Goal: Transaction & Acquisition: Purchase product/service

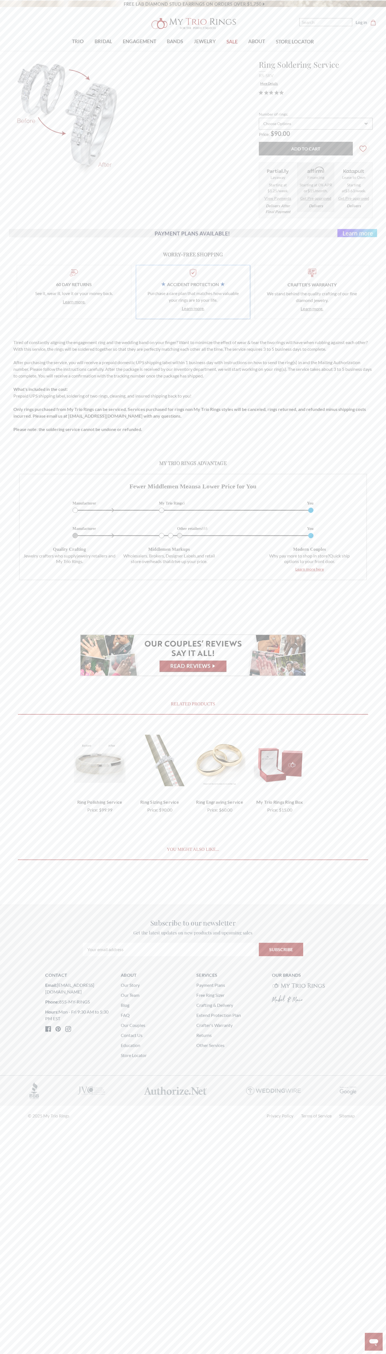
click at [305, 148] on input "Add to Cart" at bounding box center [306, 149] width 94 height 14
type input "Add to Cart"
click at [373, 23] on icon "Cart Cart" at bounding box center [373, 23] width 6 height 6
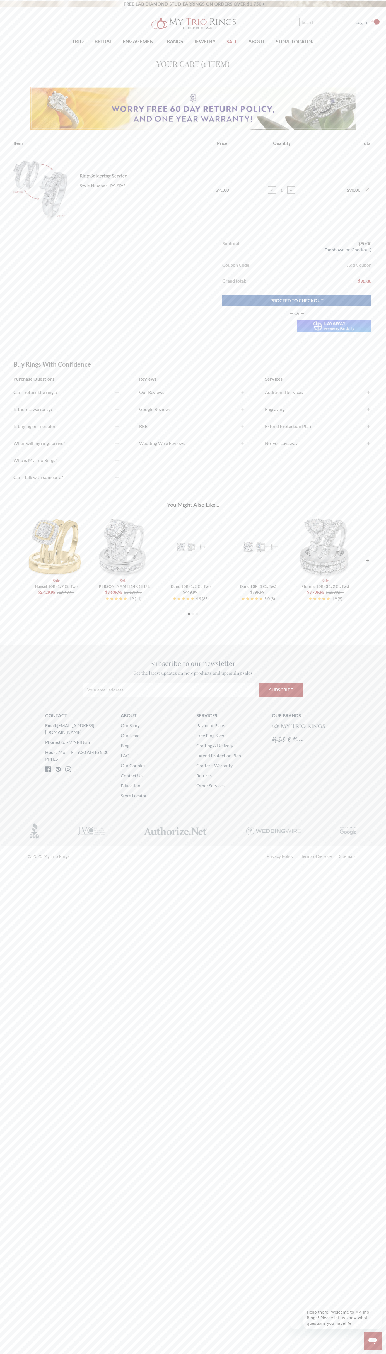
click at [367, 190] on use "Remove Ring Soldering Service from cart" at bounding box center [366, 189] width 3 height 3
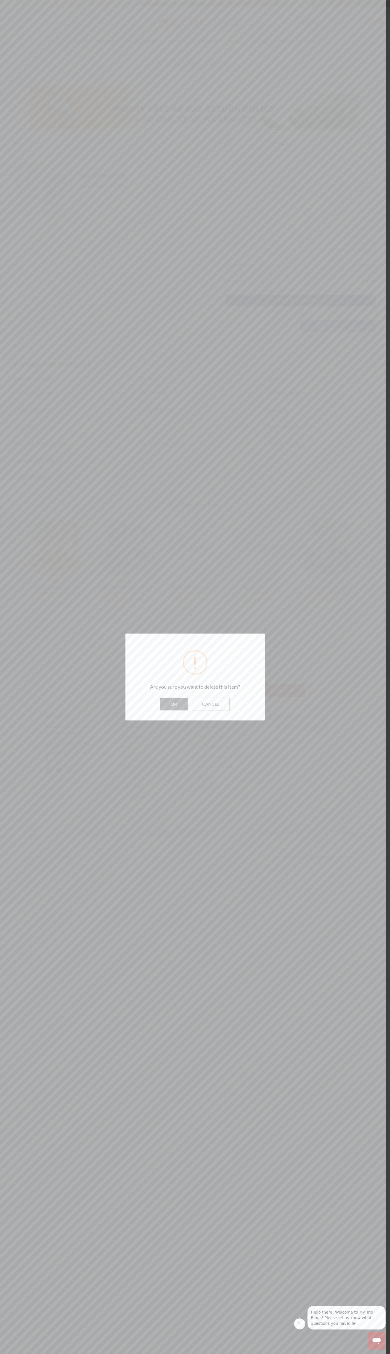
click at [174, 704] on button "OK" at bounding box center [173, 704] width 27 height 13
